Goal: Contribute content

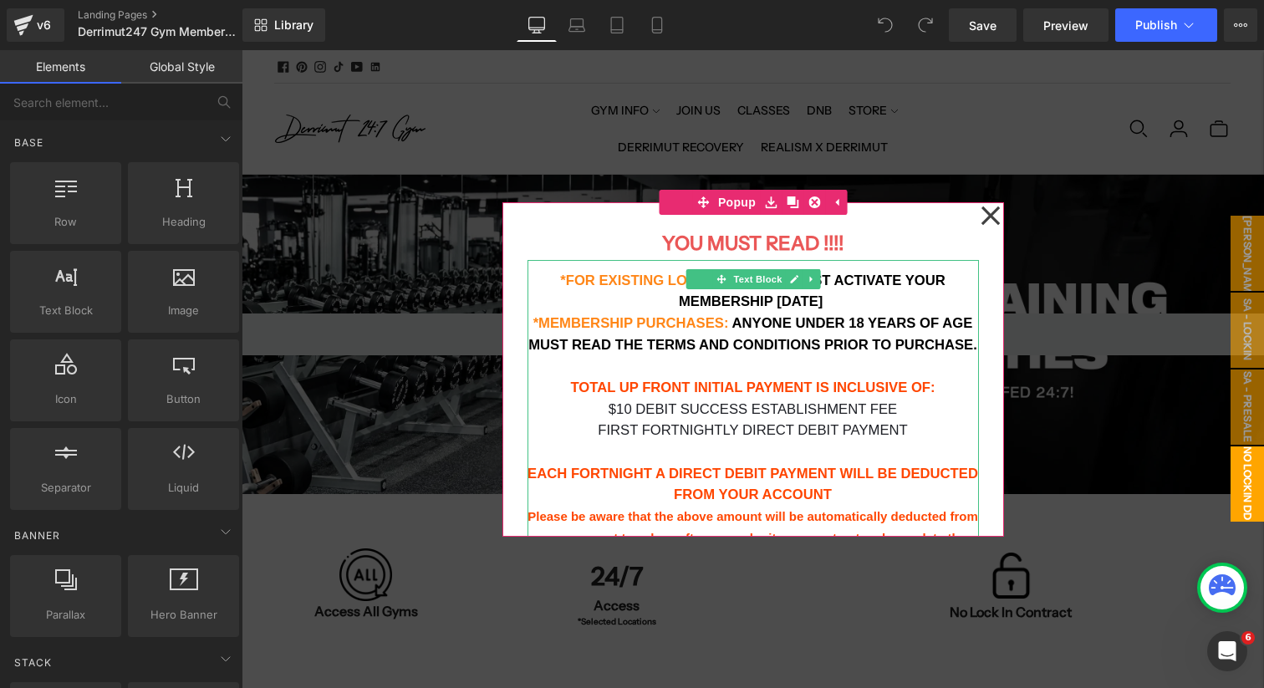
scroll to position [242, 0]
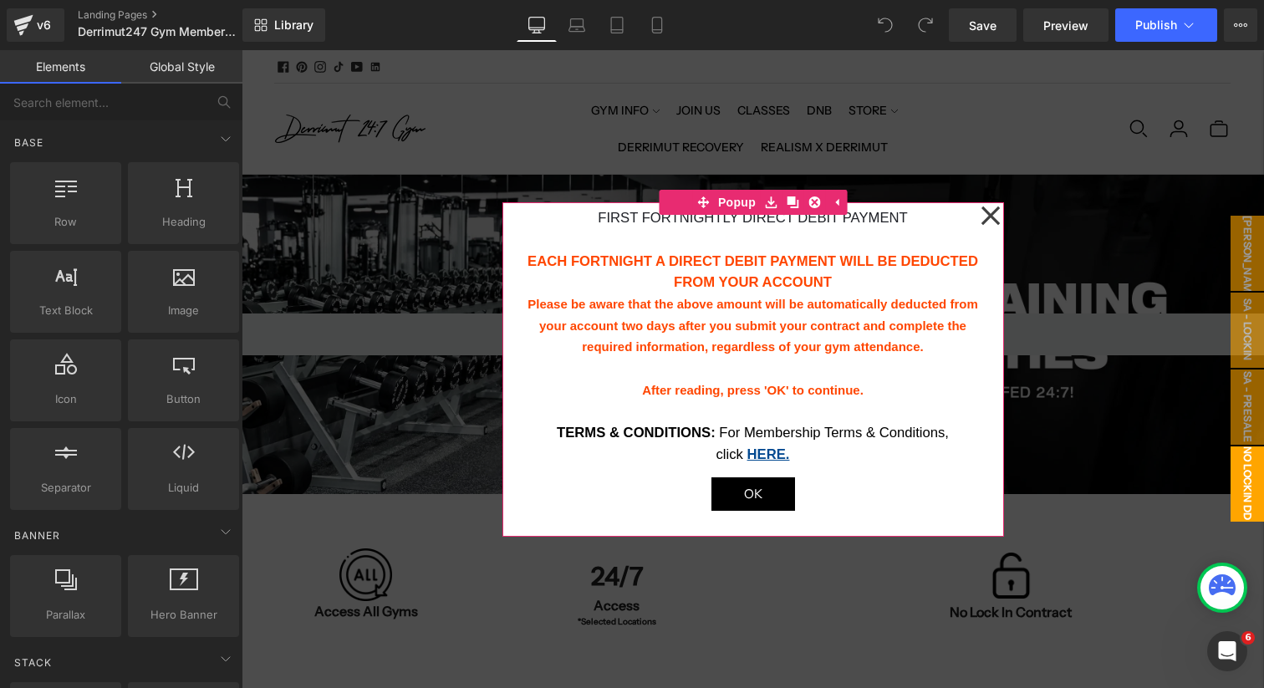
click at [989, 220] on icon at bounding box center [990, 216] width 20 height 84
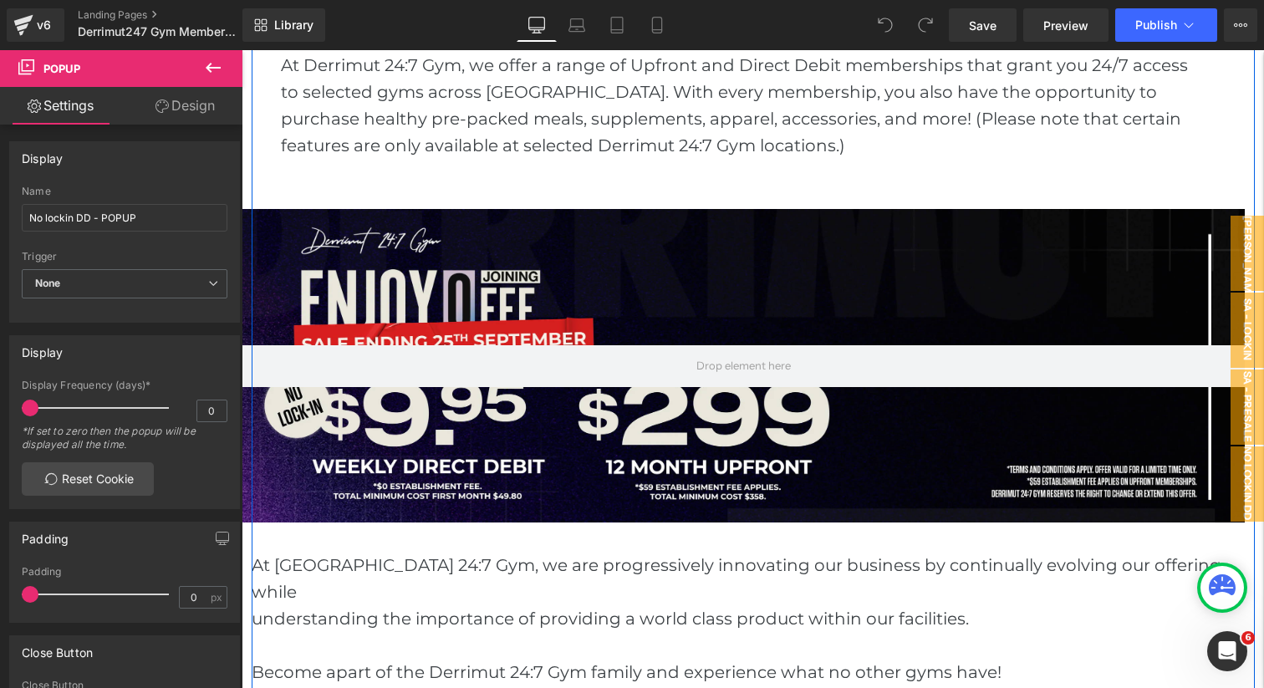
scroll to position [927, 0]
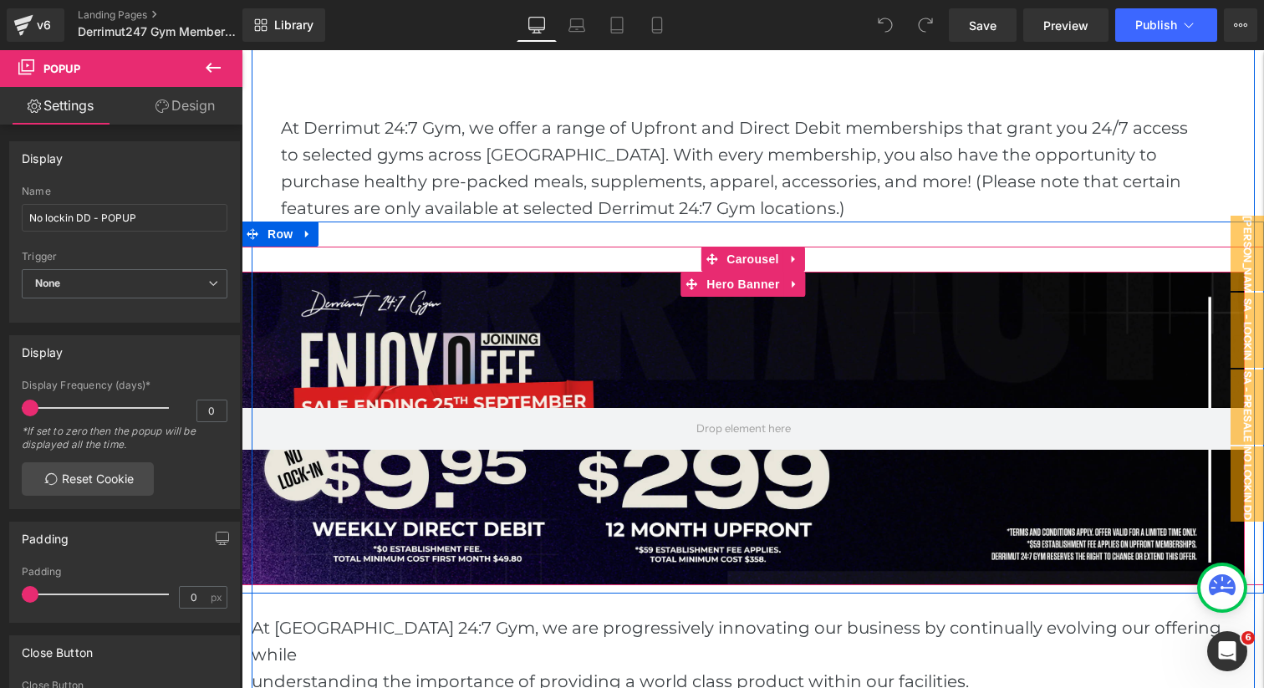
click at [714, 352] on div at bounding box center [743, 428] width 1003 height 313
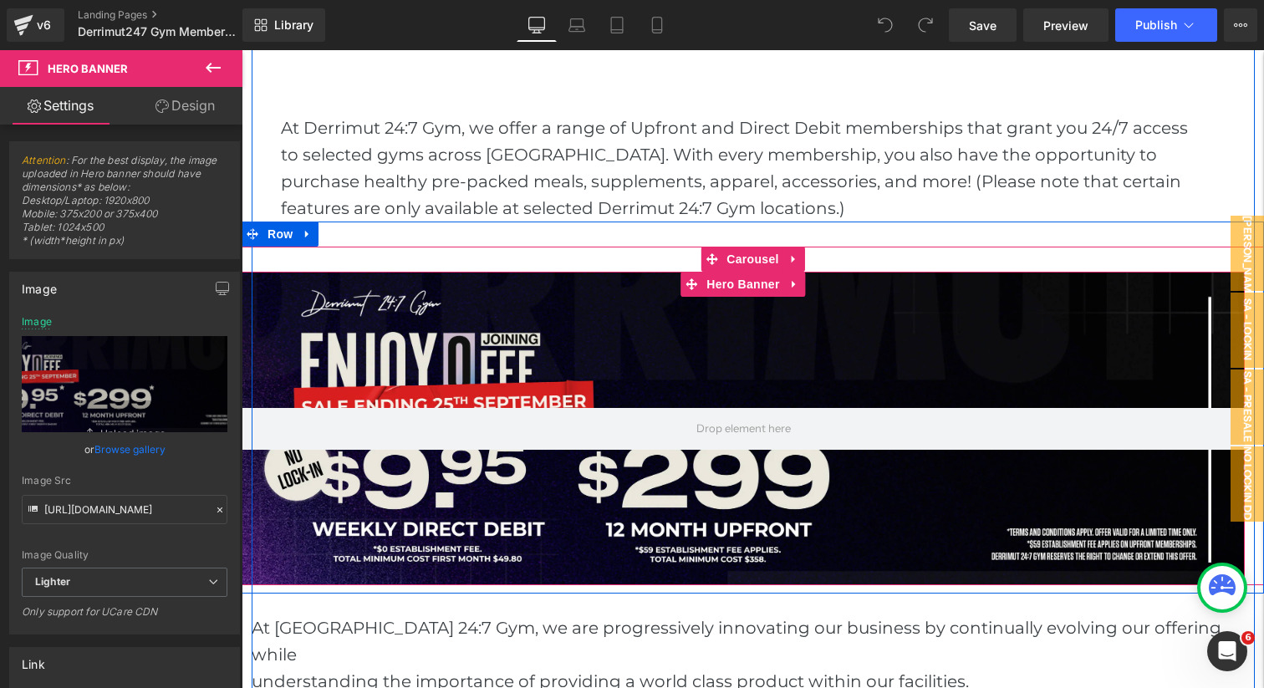
click at [781, 349] on div at bounding box center [743, 428] width 1003 height 313
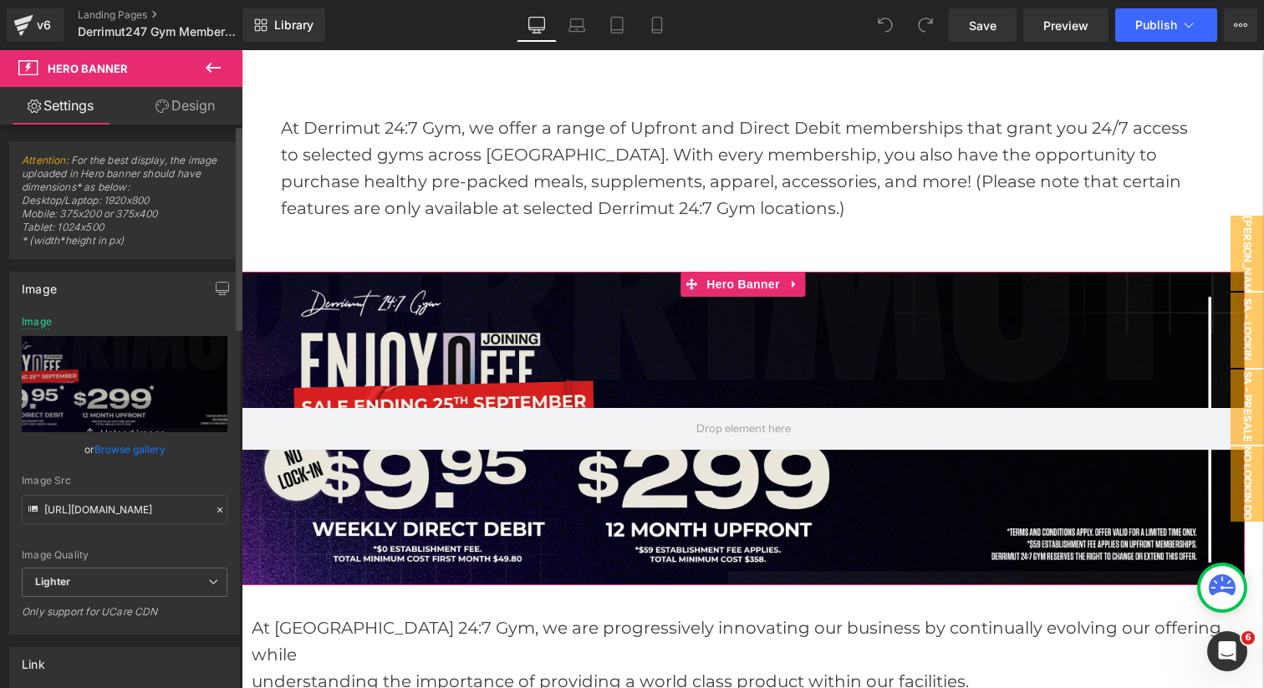
click at [117, 446] on link "Browse gallery" at bounding box center [129, 449] width 71 height 29
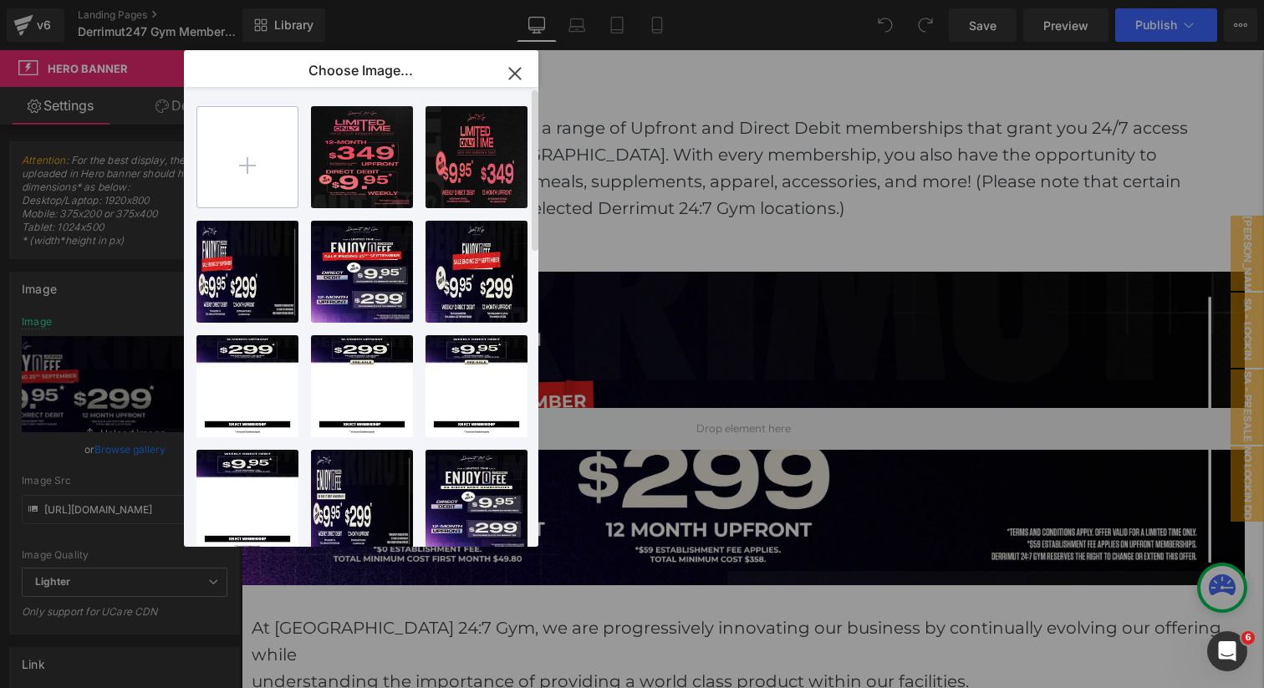
click at [248, 169] on input "file" at bounding box center [247, 157] width 100 height 100
type input "C:\fakepath\[WB2] Limited Time Sep.webp"
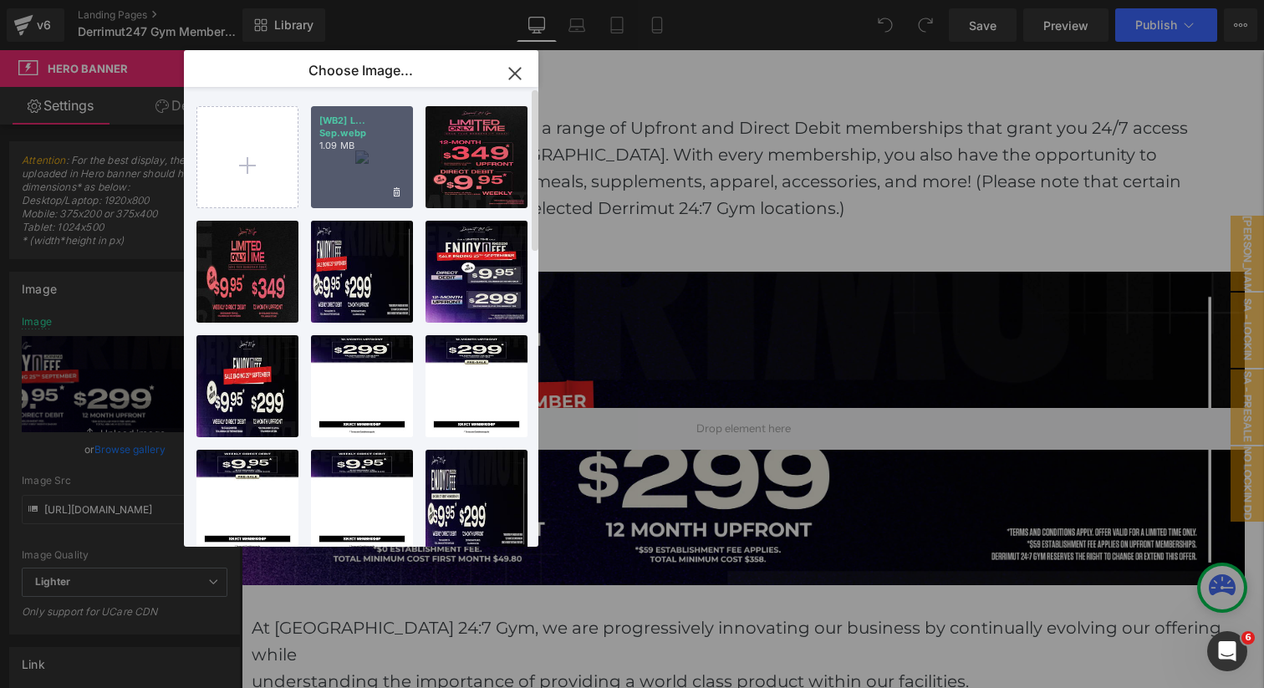
click at [388, 133] on p "[WB2] L... Sep.webp" at bounding box center [361, 127] width 85 height 25
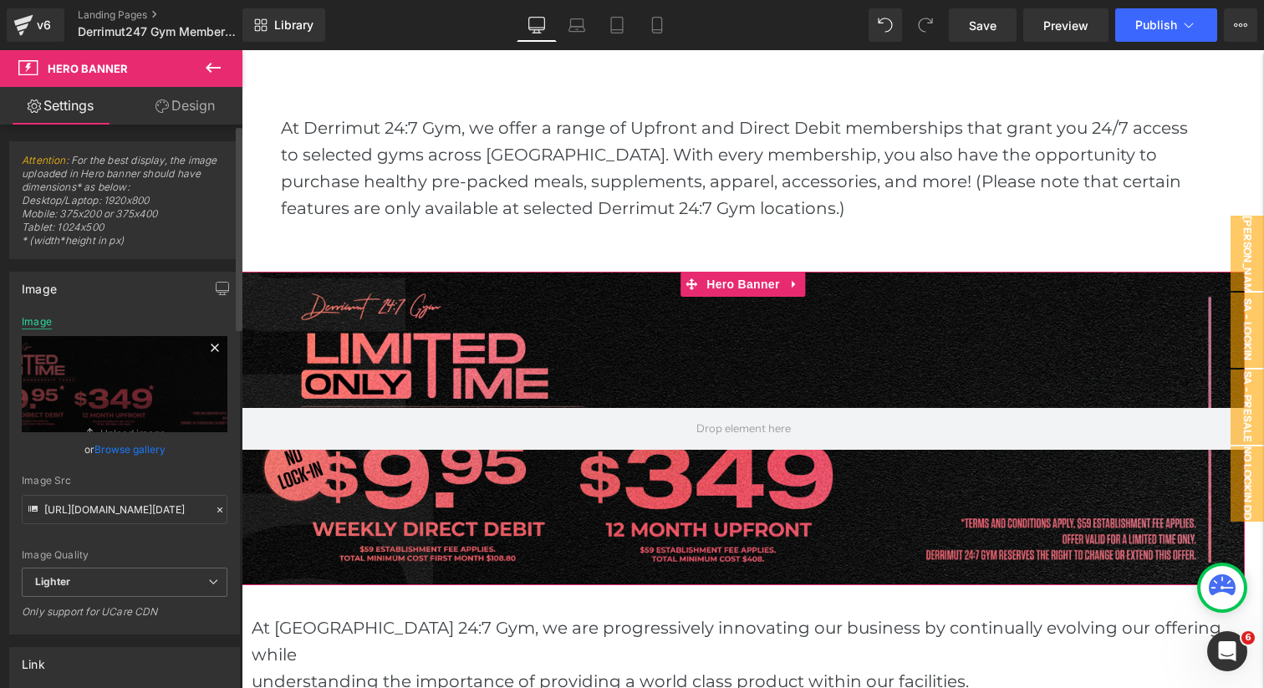
click at [42, 323] on div "Image" at bounding box center [37, 322] width 30 height 12
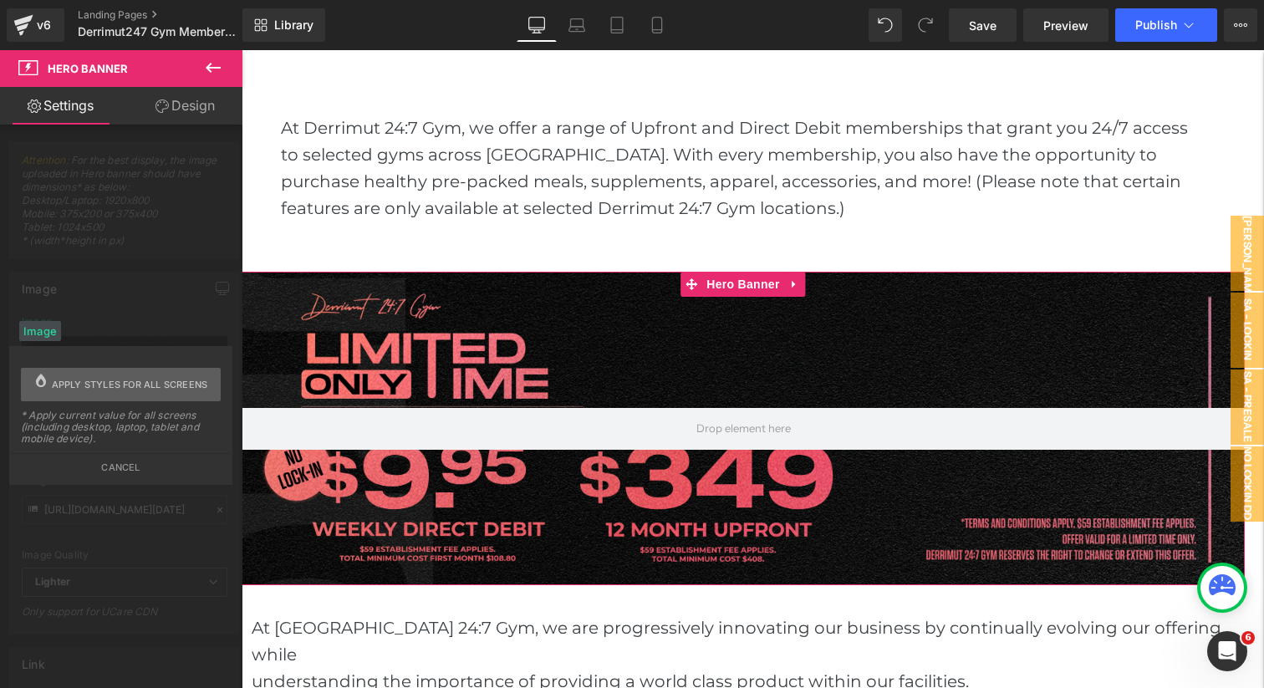
click at [75, 383] on span "Apply styles for all screens" at bounding box center [130, 384] width 156 height 33
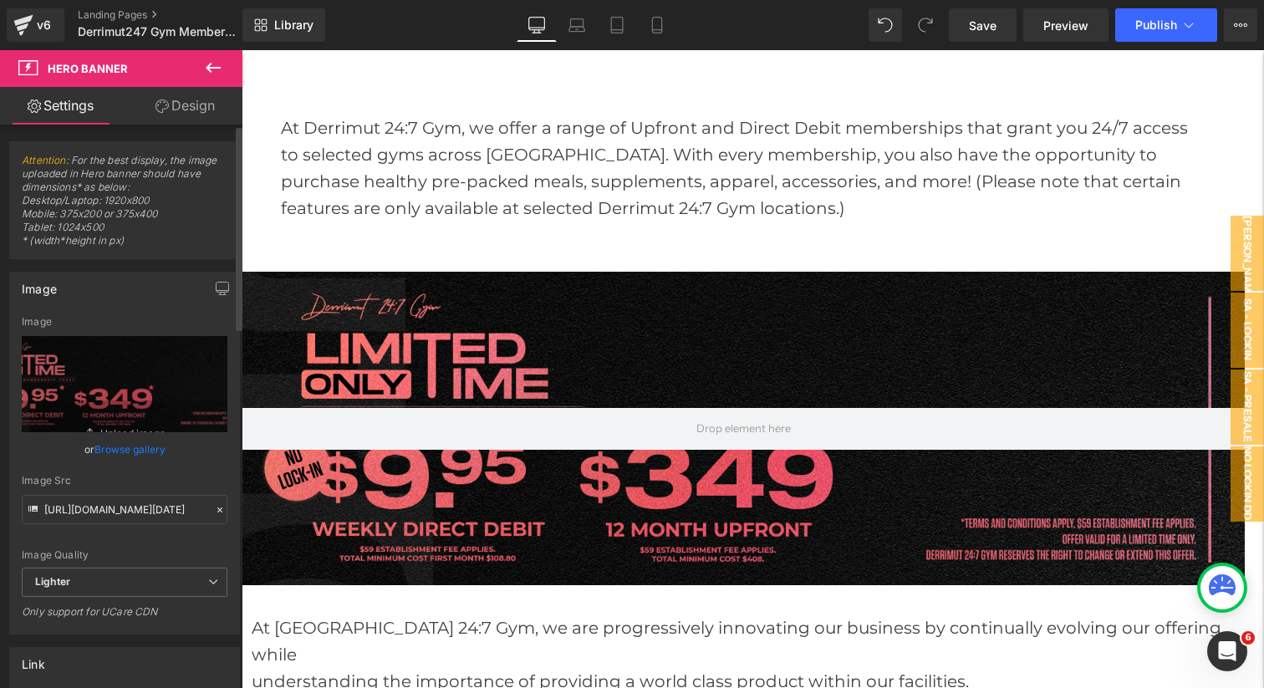
click at [574, 42] on div "Library Desktop Desktop Laptop Tablet Mobile Save Preview Publish Scheduled Vie…" at bounding box center [752, 25] width 1021 height 50
click at [584, 25] on icon at bounding box center [576, 25] width 17 height 17
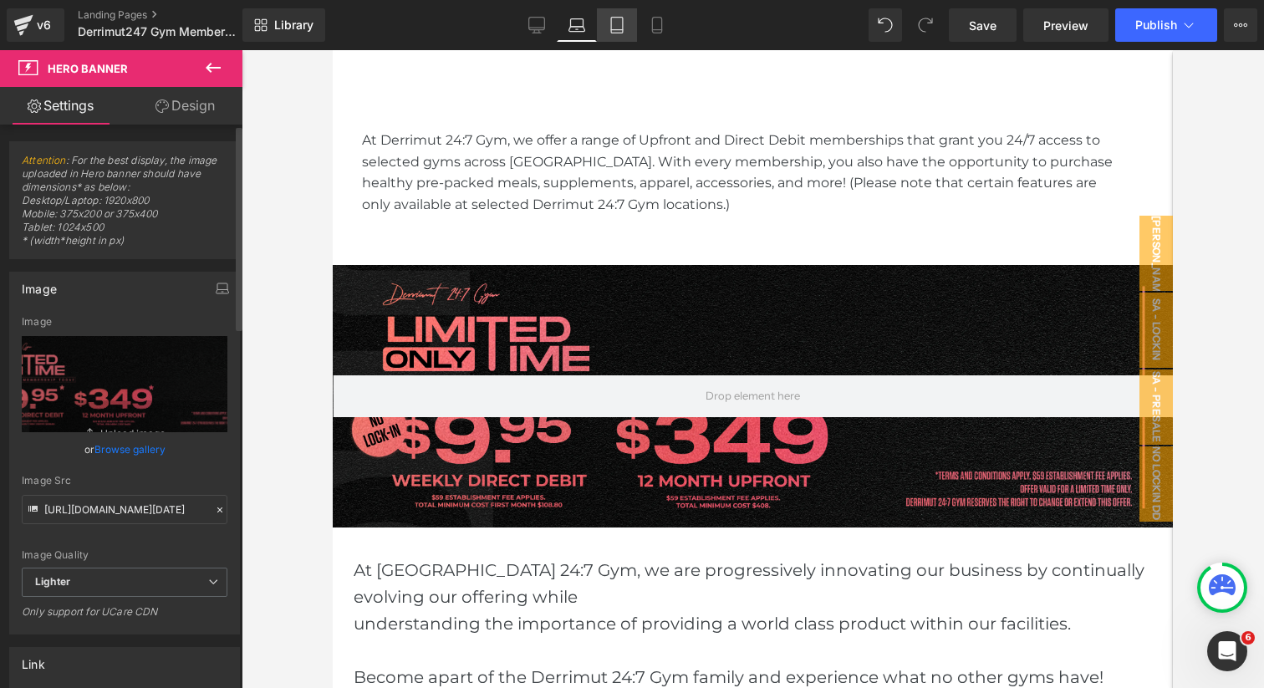
click at [609, 27] on link "Tablet" at bounding box center [617, 24] width 40 height 33
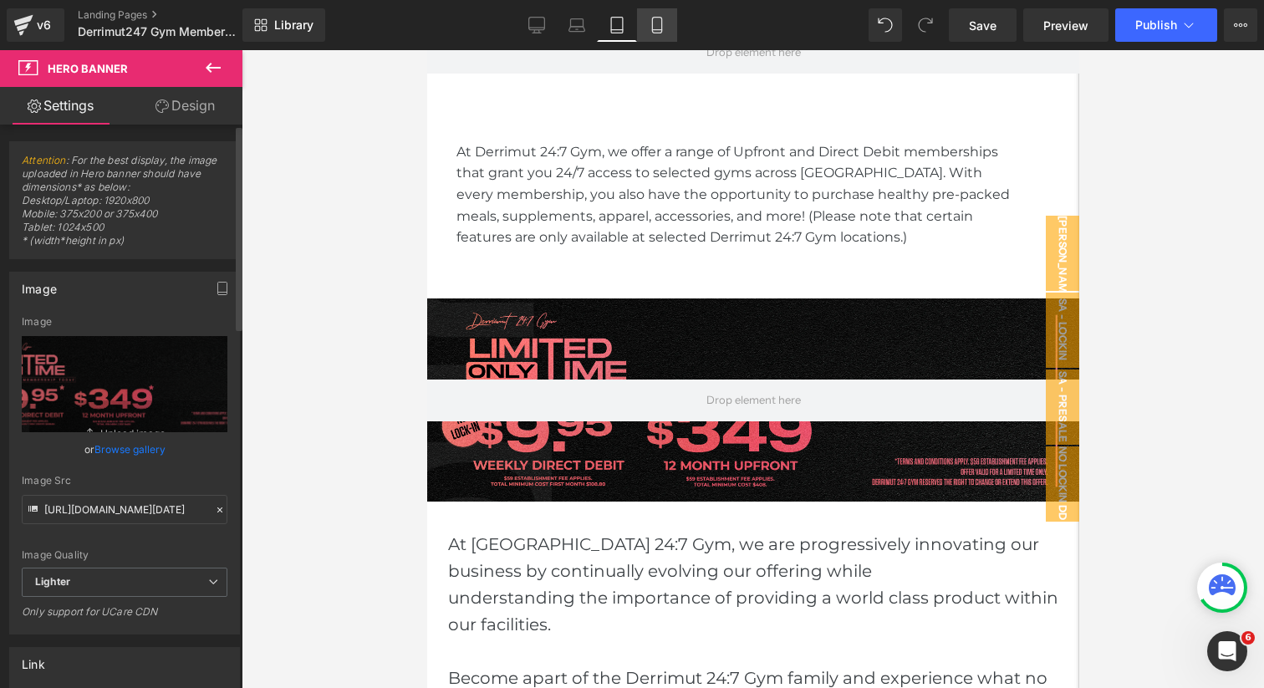
click at [661, 31] on icon at bounding box center [656, 26] width 9 height 16
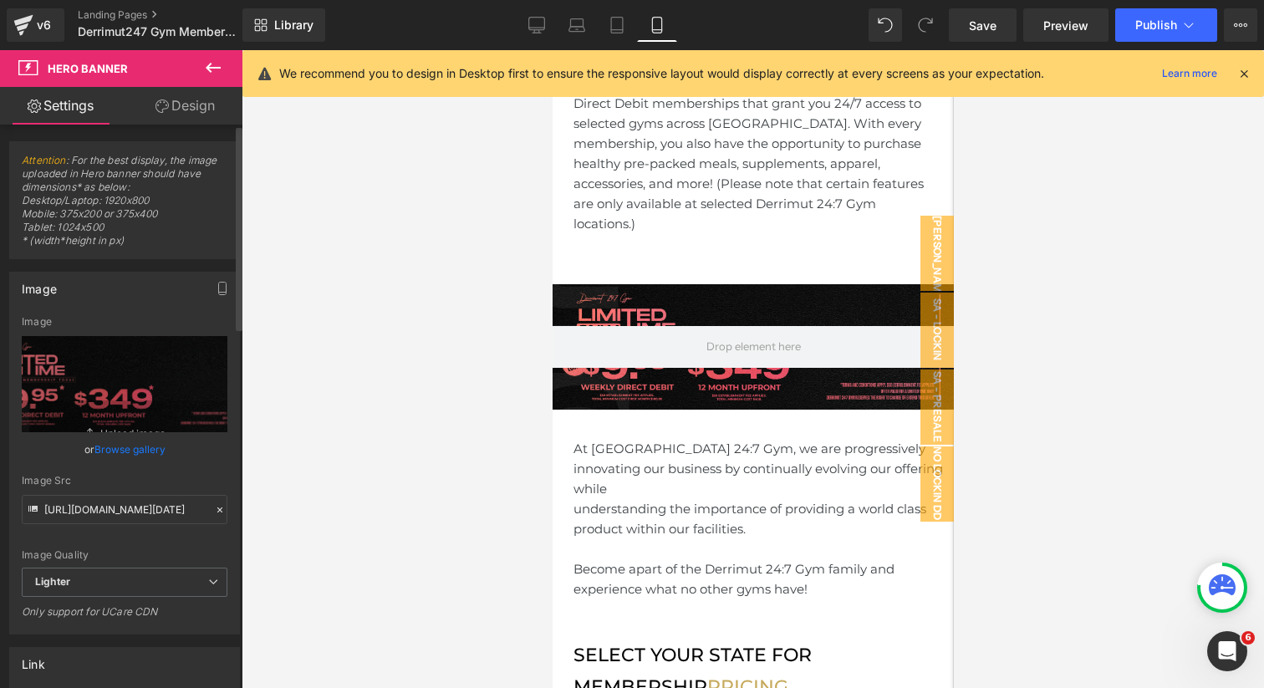
scroll to position [1169, 0]
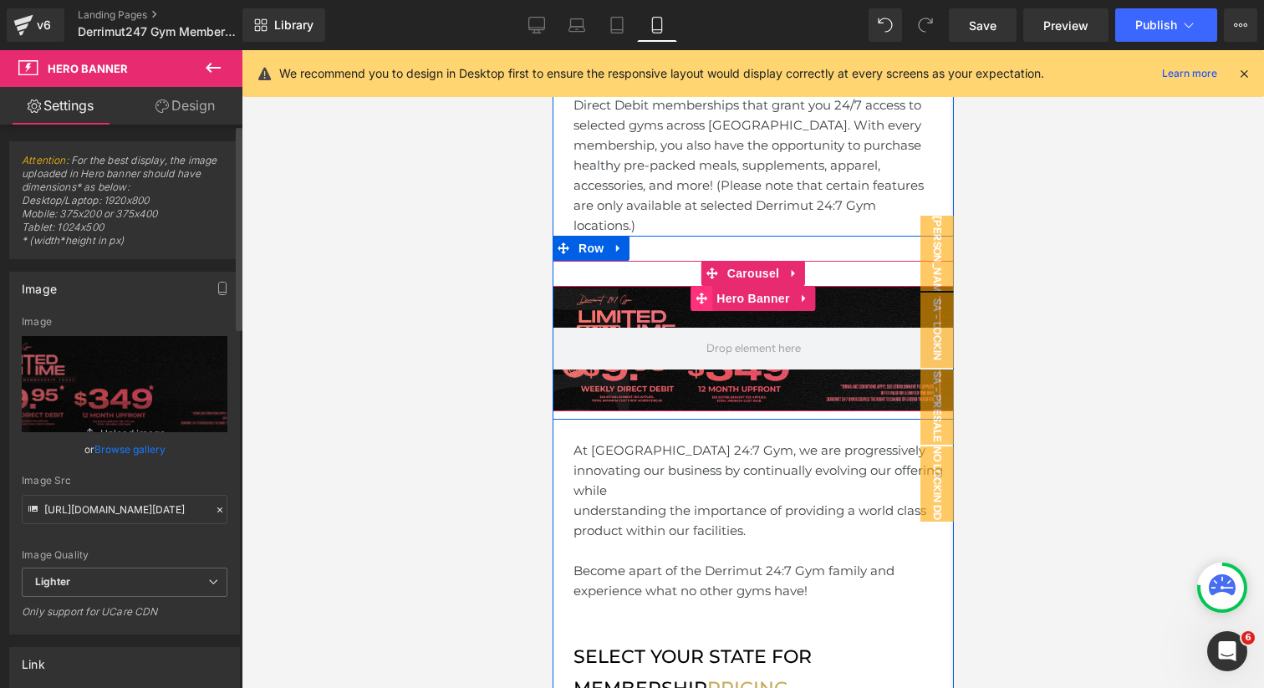
click at [761, 286] on span "Hero Banner" at bounding box center [751, 298] width 81 height 25
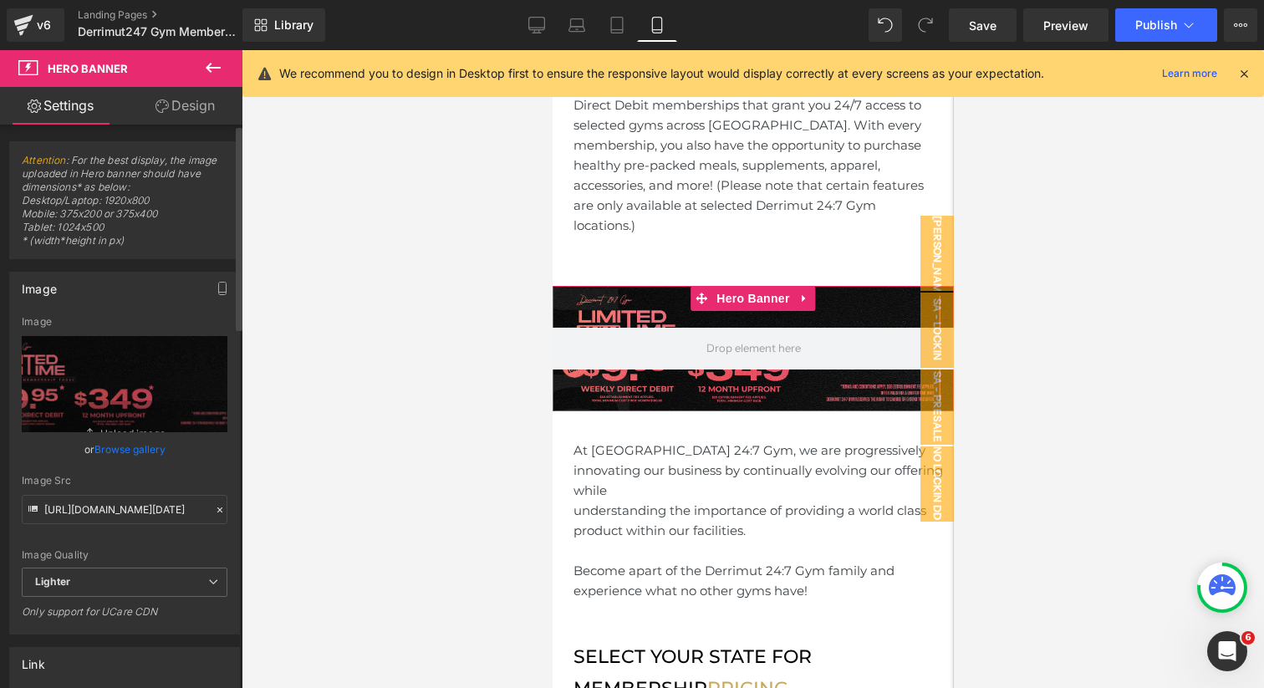
click at [140, 449] on link "Browse gallery" at bounding box center [129, 449] width 71 height 29
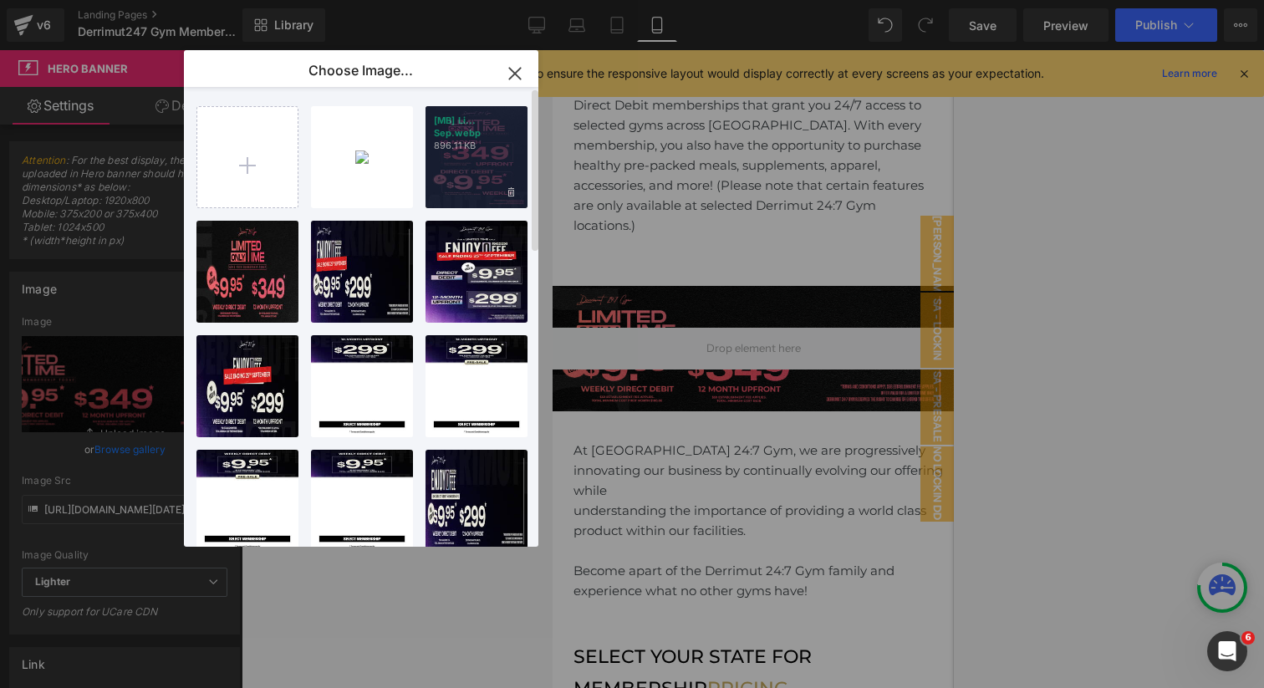
click at [475, 166] on div "[MB] Li... Sep.webp 896.11 KB" at bounding box center [476, 157] width 102 height 102
type input "[URL][DOMAIN_NAME][DATE]"
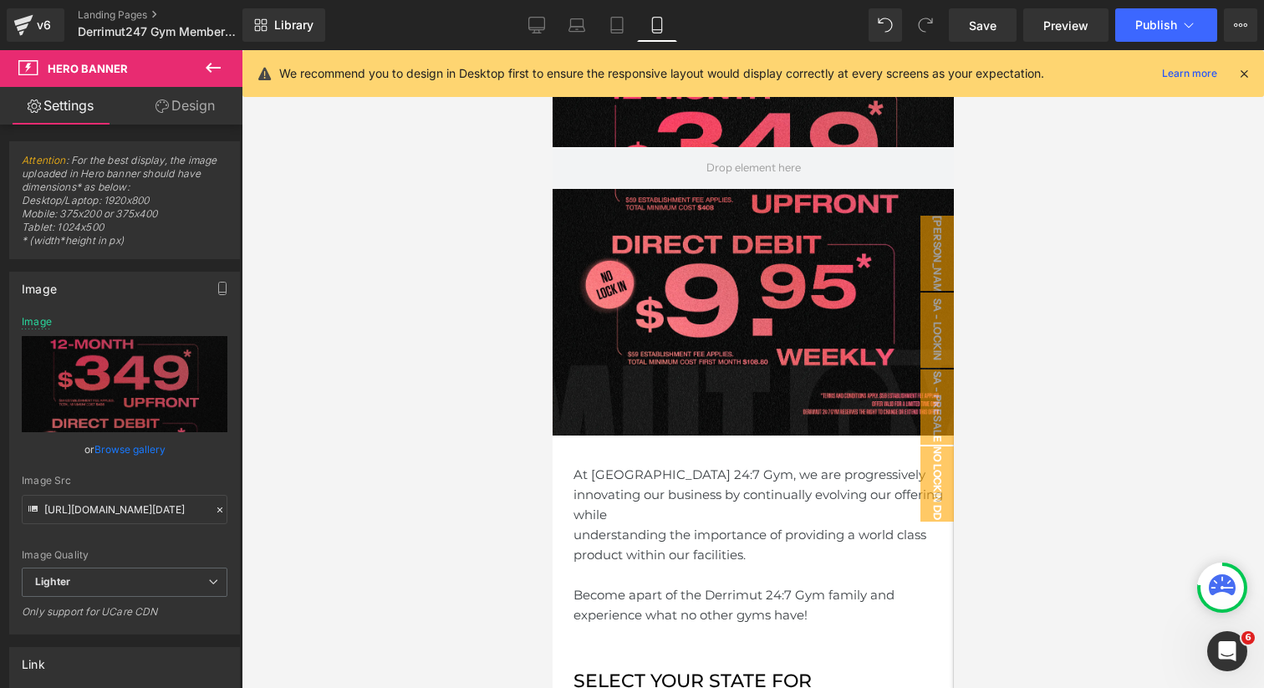
scroll to position [1557, 0]
